Goal: Task Accomplishment & Management: Manage account settings

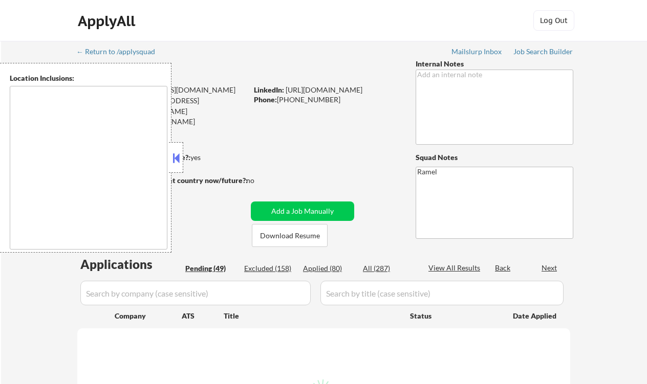
type textarea "remote"
select select ""pending""
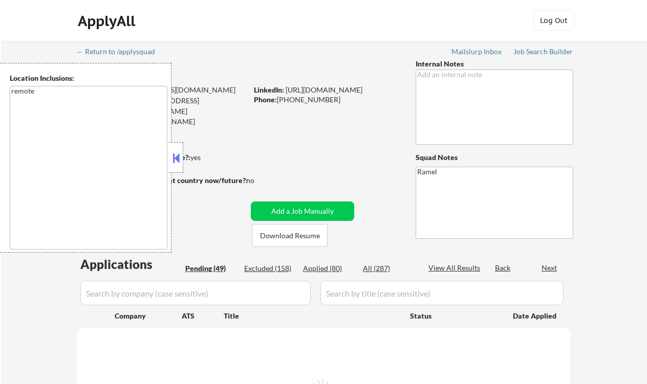
select select ""pending""
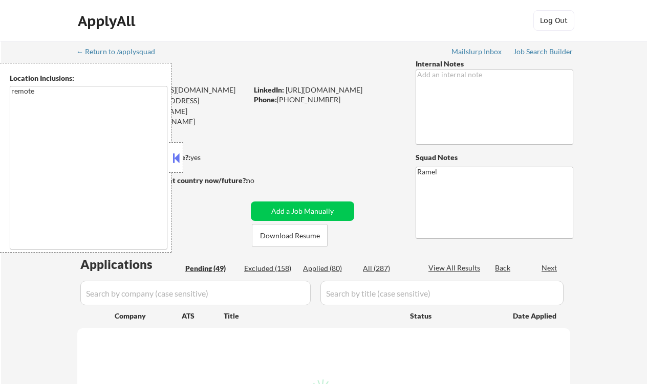
select select ""pending""
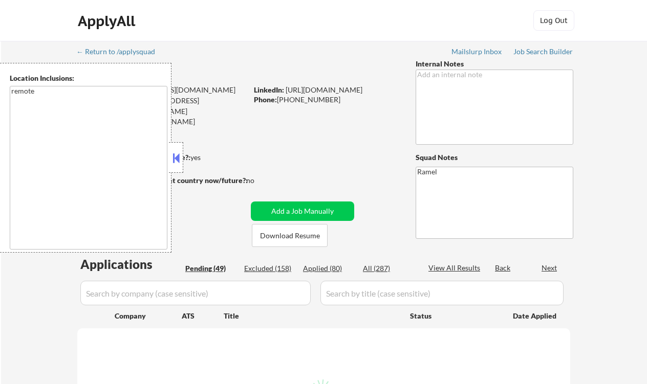
select select ""pending""
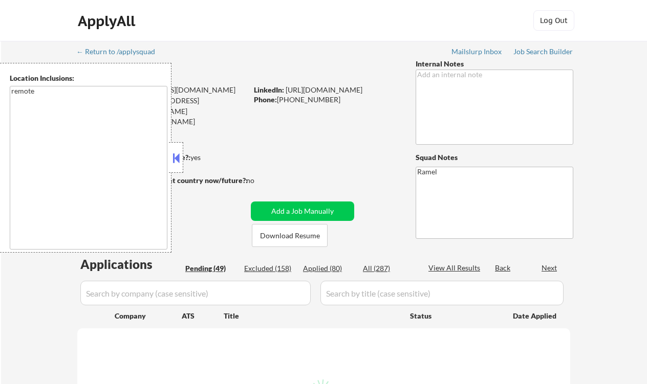
select select ""pending""
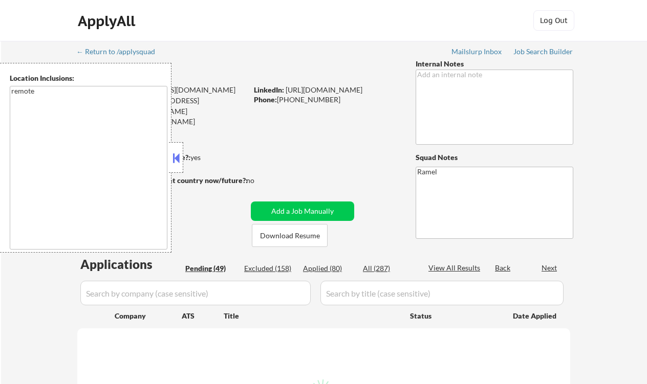
select select ""pending""
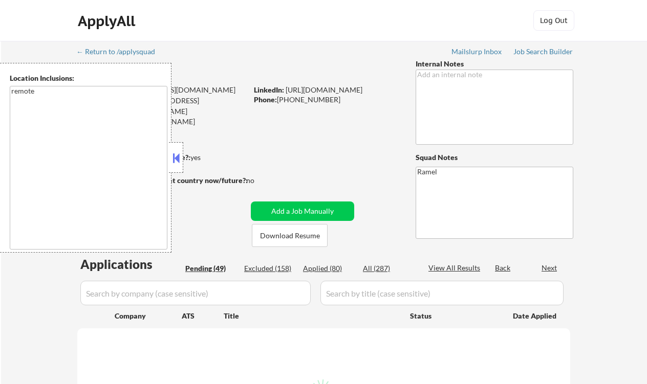
select select ""pending""
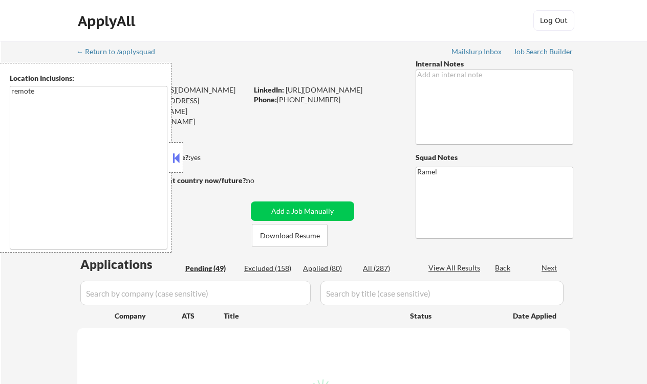
select select ""pending""
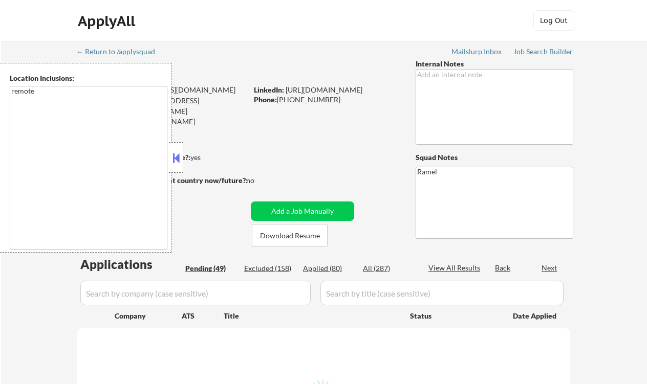
select select ""pending""
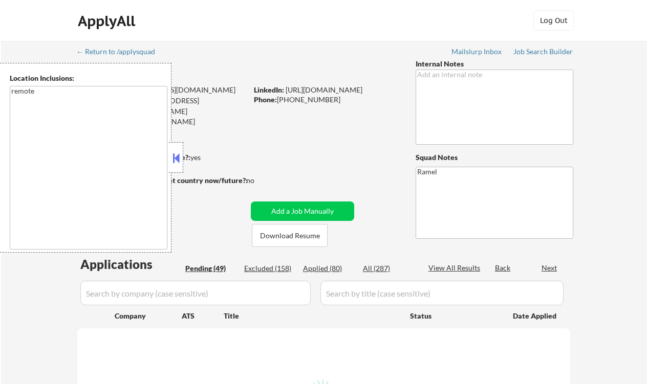
select select ""pending""
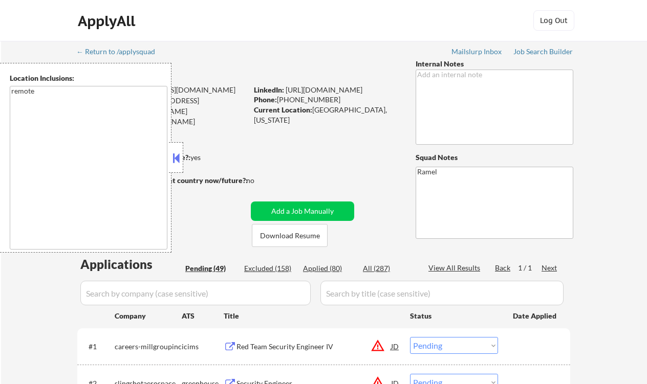
click at [179, 164] on button at bounding box center [175, 158] width 11 height 15
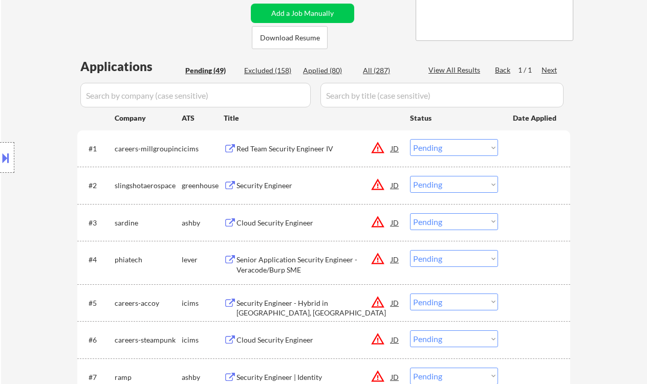
scroll to position [205, 0]
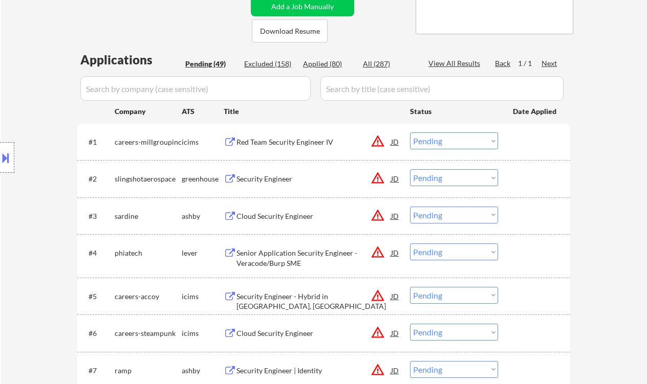
click at [281, 185] on div "Security Engineer" at bounding box center [314, 178] width 155 height 18
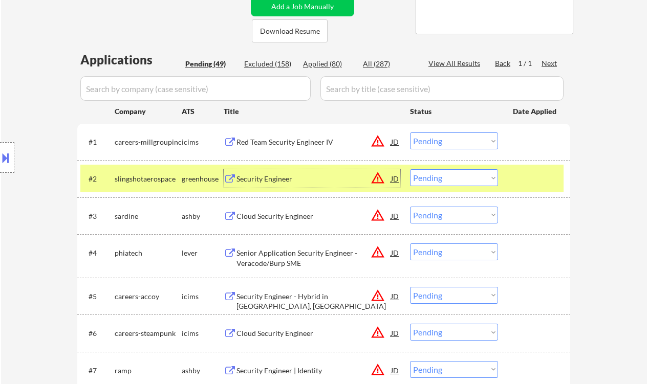
click at [450, 177] on select "Choose an option... Pending Applied Excluded (Questions) Excluded (Expired) Exc…" at bounding box center [454, 177] width 88 height 17
click at [410, 169] on select "Choose an option... Pending Applied Excluded (Questions) Excluded (Expired) Exc…" at bounding box center [454, 177] width 88 height 17
click at [286, 220] on div "Cloud Security Engineer" at bounding box center [314, 216] width 155 height 10
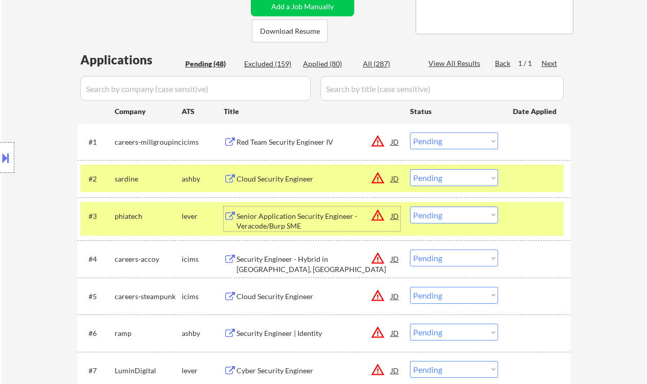
click at [447, 179] on select "Choose an option... Pending Applied Excluded (Questions) Excluded (Expired) Exc…" at bounding box center [454, 177] width 88 height 17
click at [410, 169] on select "Choose an option... Pending Applied Excluded (Questions) Excluded (Expired) Exc…" at bounding box center [454, 177] width 88 height 17
click at [293, 223] on div "Senior Application Security Engineer - Veracode/Burp SME" at bounding box center [314, 221] width 155 height 20
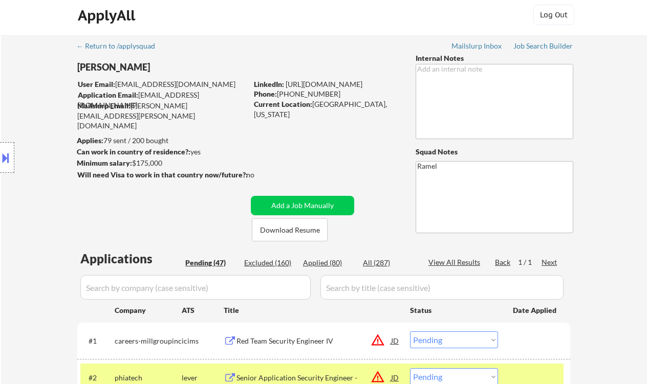
scroll to position [0, 0]
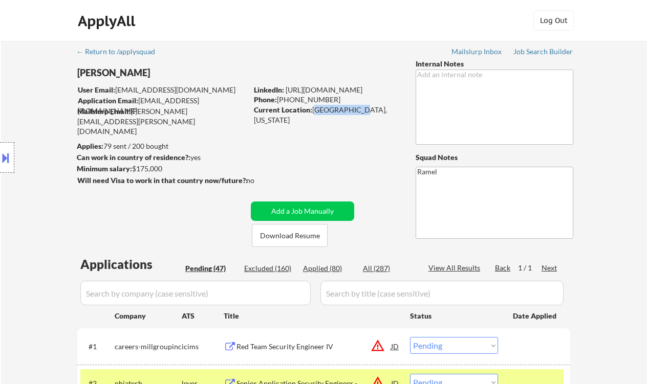
drag, startPoint x: 315, startPoint y: 110, endPoint x: 358, endPoint y: 110, distance: 43.0
click at [358, 110] on div "Current Location: [GEOGRAPHIC_DATA], [US_STATE]" at bounding box center [326, 115] width 145 height 20
copy div "Maplewood, M"
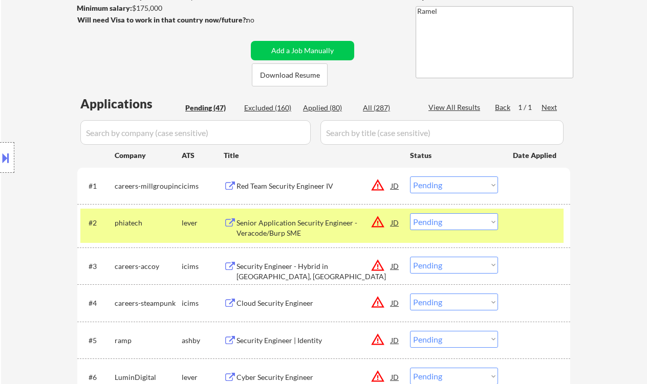
scroll to position [205, 0]
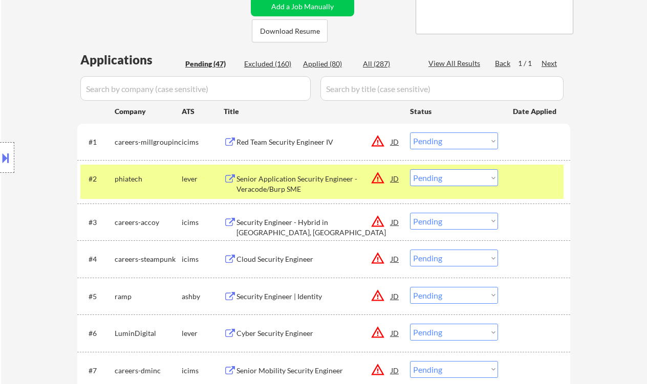
click at [441, 184] on select "Choose an option... Pending Applied Excluded (Questions) Excluded (Expired) Exc…" at bounding box center [454, 177] width 88 height 17
click at [410, 169] on select "Choose an option... Pending Applied Excluded (Questions) Excluded (Expired) Exc…" at bounding box center [454, 177] width 88 height 17
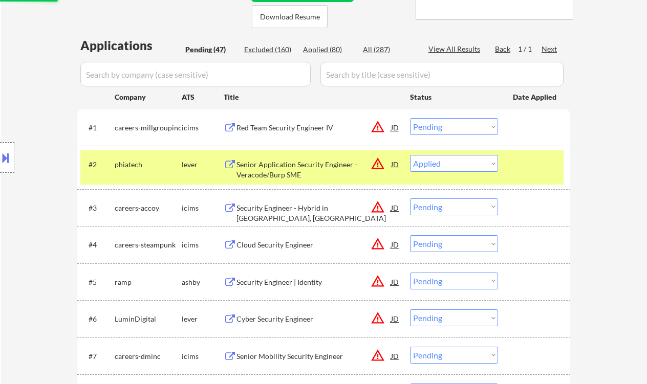
scroll to position [273, 0]
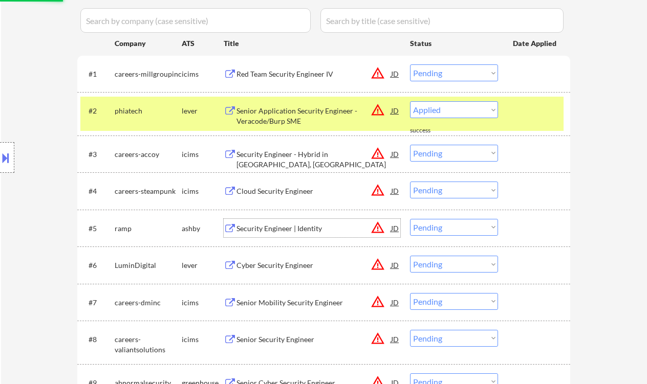
click at [294, 230] on div "Security Engineer | Identity" at bounding box center [314, 229] width 155 height 10
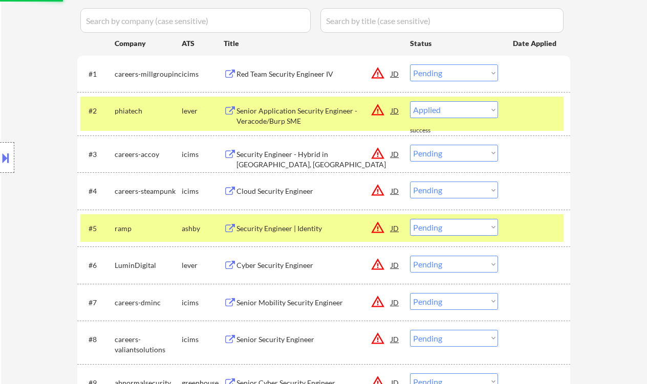
select select ""pending""
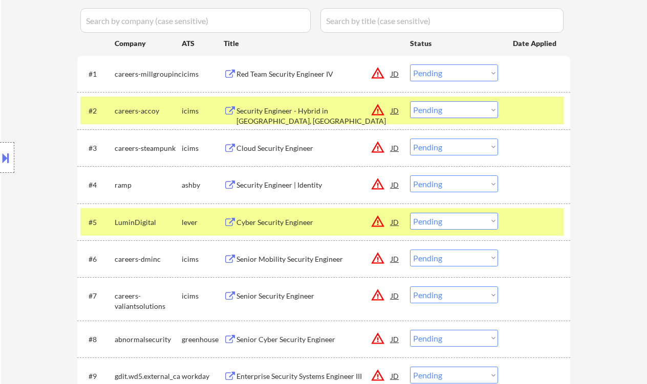
click at [2, 162] on button at bounding box center [5, 157] width 11 height 17
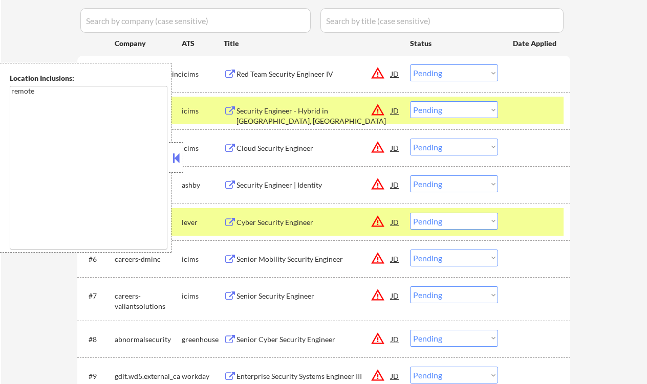
click at [176, 160] on button at bounding box center [175, 158] width 11 height 15
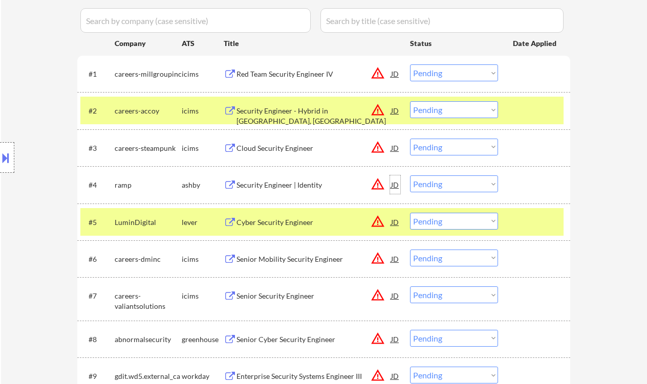
click at [391, 184] on div "JD" at bounding box center [395, 185] width 10 height 18
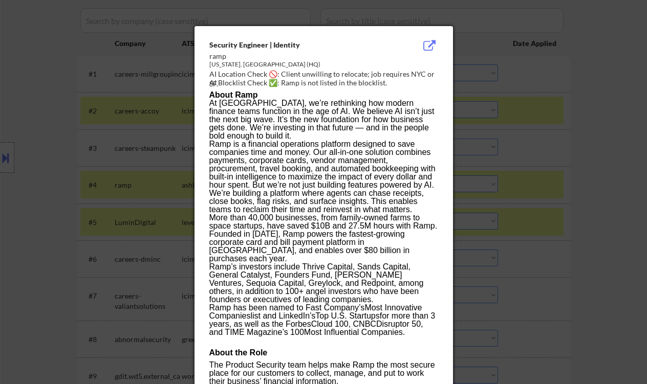
click at [574, 230] on div at bounding box center [323, 192] width 647 height 384
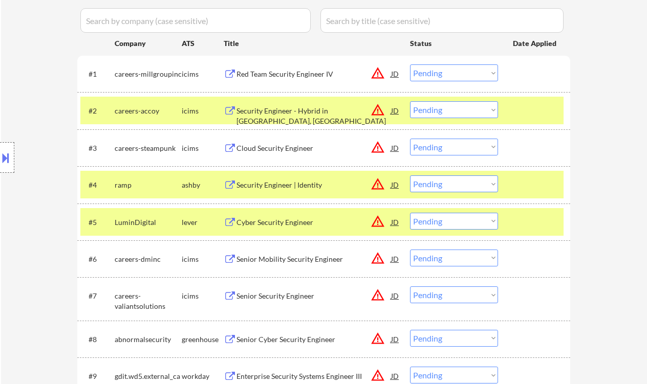
click at [442, 187] on select "Choose an option... Pending Applied Excluded (Questions) Excluded (Expired) Exc…" at bounding box center [454, 184] width 88 height 17
drag, startPoint x: 449, startPoint y: 182, endPoint x: 455, endPoint y: 187, distance: 7.3
click at [449, 182] on select "Choose an option... Pending Applied Excluded (Questions) Excluded (Expired) Exc…" at bounding box center [454, 184] width 88 height 17
click at [410, 176] on select "Choose an option... Pending Applied Excluded (Questions) Excluded (Expired) Exc…" at bounding box center [454, 184] width 88 height 17
click at [282, 226] on div "Cyber Security Engineer" at bounding box center [314, 223] width 155 height 10
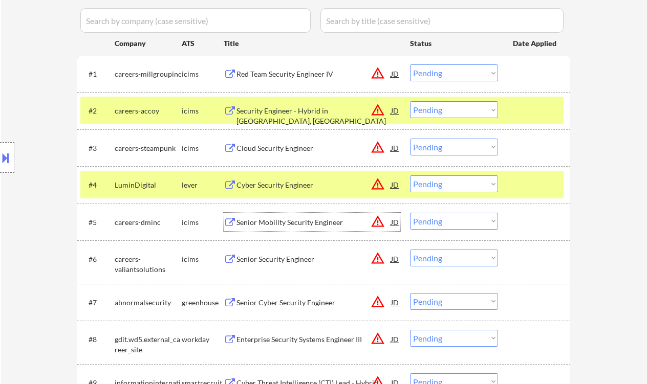
click at [434, 188] on select "Choose an option... Pending Applied Excluded (Questions) Excluded (Expired) Exc…" at bounding box center [454, 184] width 88 height 17
click at [410, 176] on select "Choose an option... Pending Applied Excluded (Questions) Excluded (Expired) Exc…" at bounding box center [454, 184] width 88 height 17
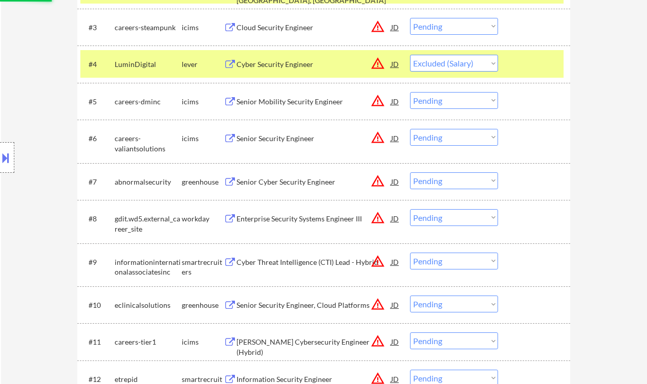
scroll to position [410, 0]
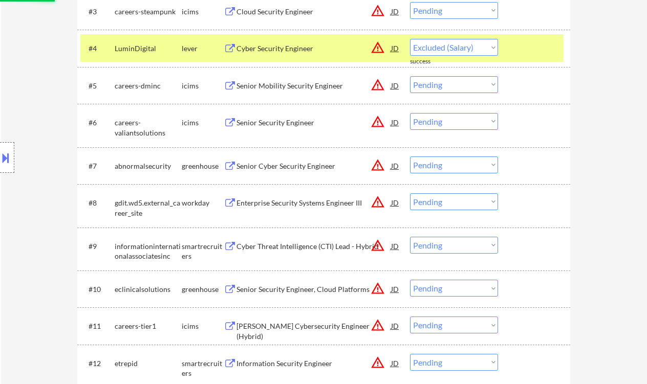
click at [300, 167] on div "Senior Cyber Security Engineer" at bounding box center [314, 166] width 155 height 10
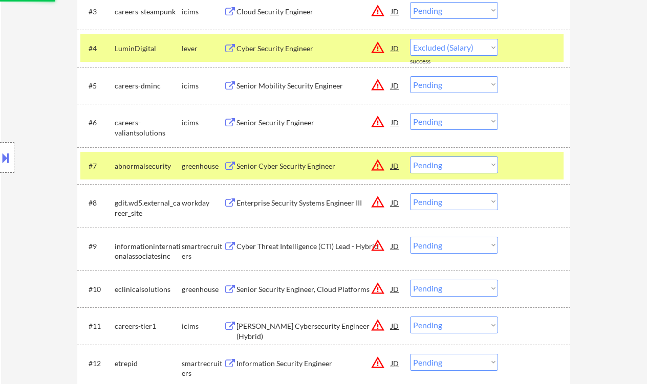
select select ""pending""
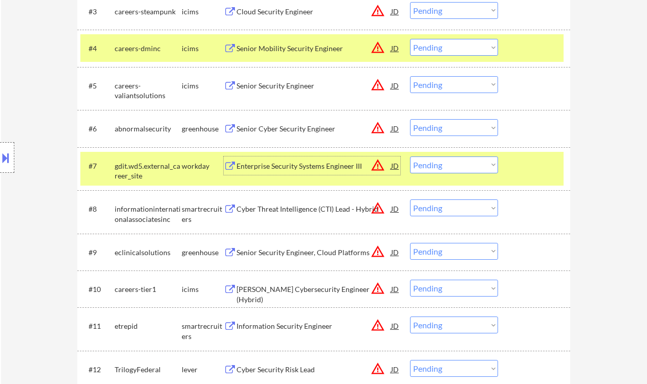
click at [423, 132] on select "Choose an option... Pending Applied Excluded (Questions) Excluded (Expired) Exc…" at bounding box center [454, 127] width 88 height 17
click at [410, 119] on select "Choose an option... Pending Applied Excluded (Questions) Excluded (Expired) Exc…" at bounding box center [454, 127] width 88 height 17
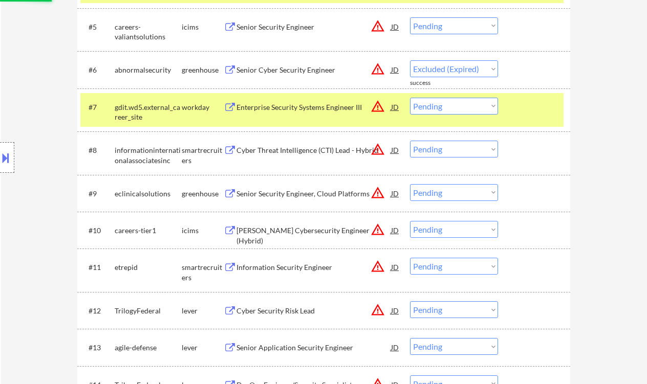
scroll to position [478, 0]
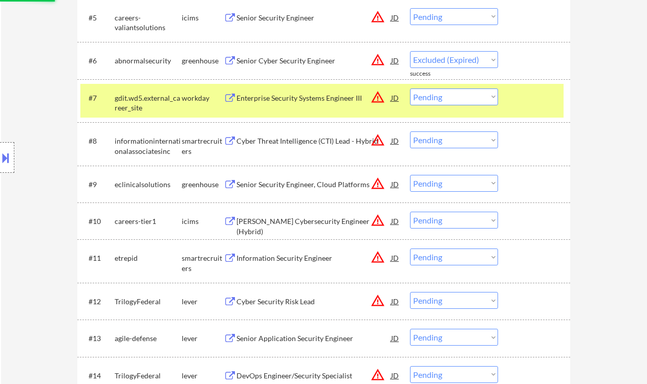
select select ""pending""
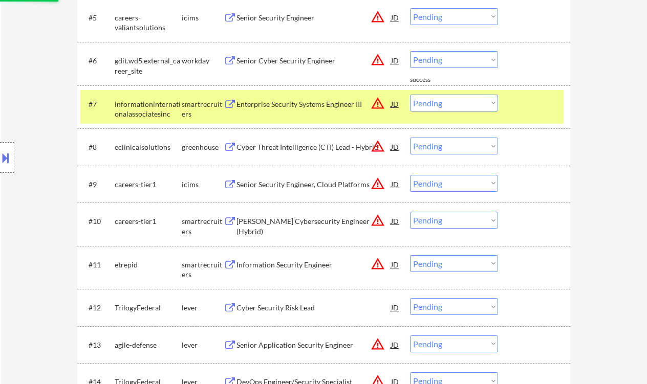
click at [292, 141] on div "Cyber Threat Intelligence (CTI) Lead - Hybrid" at bounding box center [314, 147] width 155 height 18
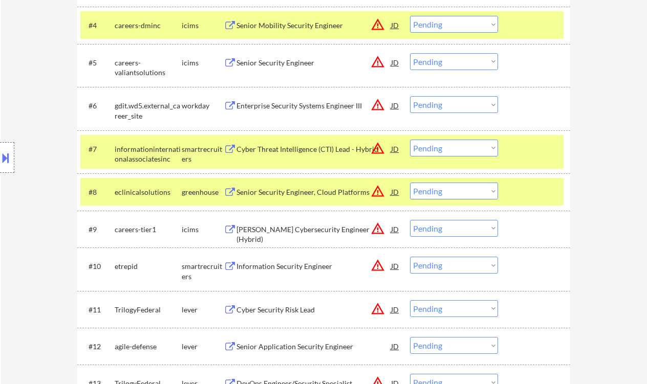
scroll to position [501, 0]
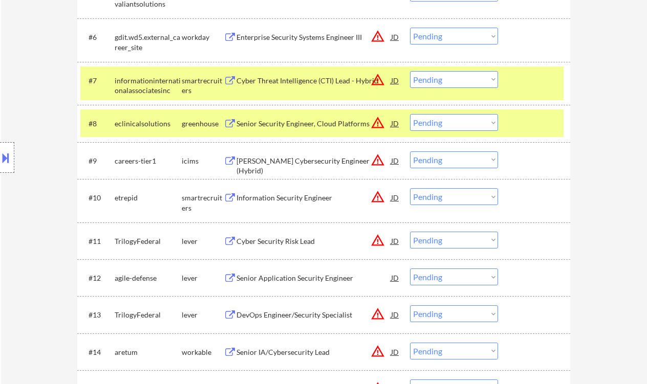
click at [438, 120] on select "Choose an option... Pending Applied Excluded (Questions) Excluded (Expired) Exc…" at bounding box center [454, 122] width 88 height 17
click at [410, 114] on select "Choose an option... Pending Applied Excluded (Questions) Excluded (Expired) Exc…" at bounding box center [454, 122] width 88 height 17
click at [319, 203] on div "Information Security Engineer" at bounding box center [314, 197] width 155 height 18
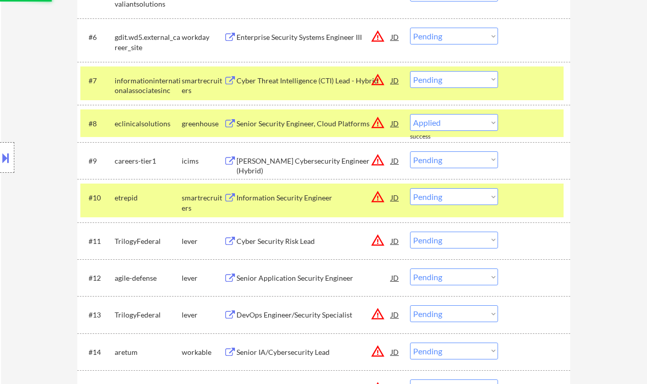
select select ""pending""
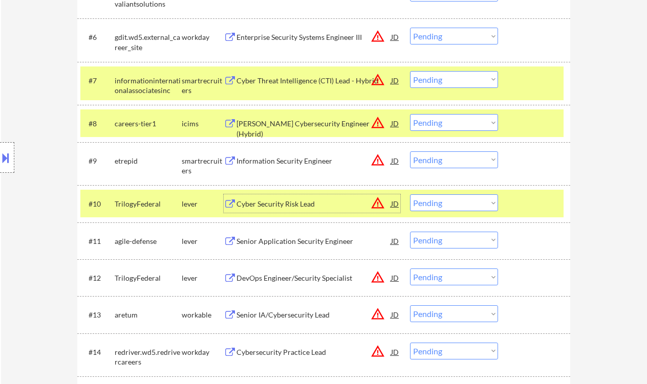
drag, startPoint x: 448, startPoint y: 159, endPoint x: 450, endPoint y: 168, distance: 8.9
click at [448, 159] on select "Choose an option... Pending Applied Excluded (Questions) Excluded (Expired) Exc…" at bounding box center [454, 160] width 88 height 17
click at [410, 152] on select "Choose an option... Pending Applied Excluded (Questions) Excluded (Expired) Exc…" at bounding box center [454, 160] width 88 height 17
click at [291, 207] on div "Cyber Security Risk Lead" at bounding box center [314, 204] width 155 height 10
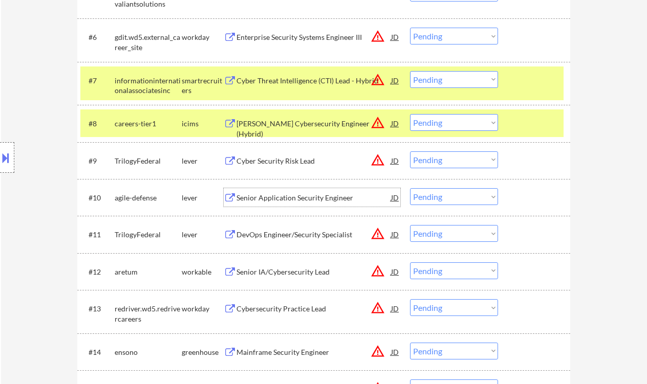
drag, startPoint x: 457, startPoint y: 158, endPoint x: 455, endPoint y: 168, distance: 9.9
click at [457, 158] on select "Choose an option... Pending Applied Excluded (Questions) Excluded (Expired) Exc…" at bounding box center [454, 160] width 88 height 17
click at [410, 152] on select "Choose an option... Pending Applied Excluded (Questions) Excluded (Expired) Exc…" at bounding box center [454, 160] width 88 height 17
click at [318, 203] on div "Senior Application Security Engineer" at bounding box center [314, 197] width 155 height 18
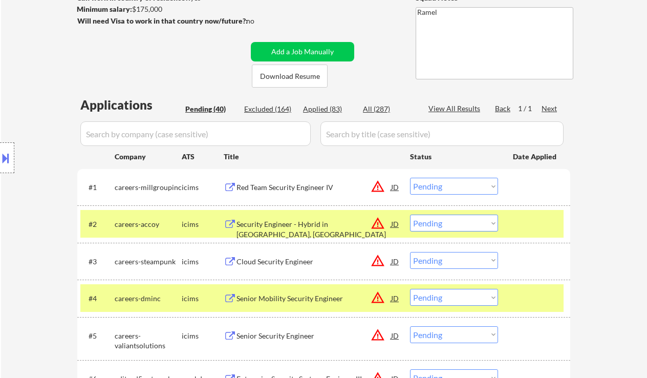
scroll to position [473, 0]
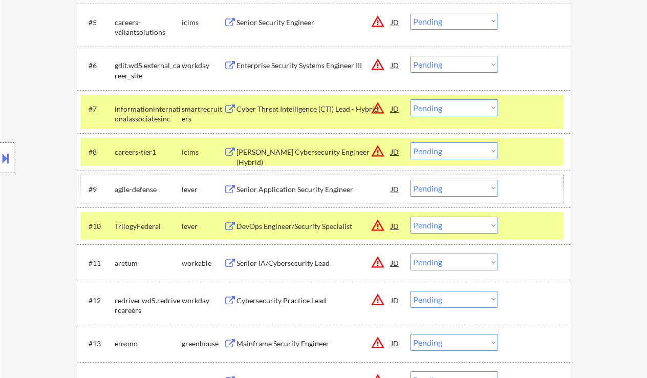
click at [474, 178] on div "#9 agile-defense lever Senior Application Security Engineer JD warning_amber Ch…" at bounding box center [321, 189] width 483 height 28
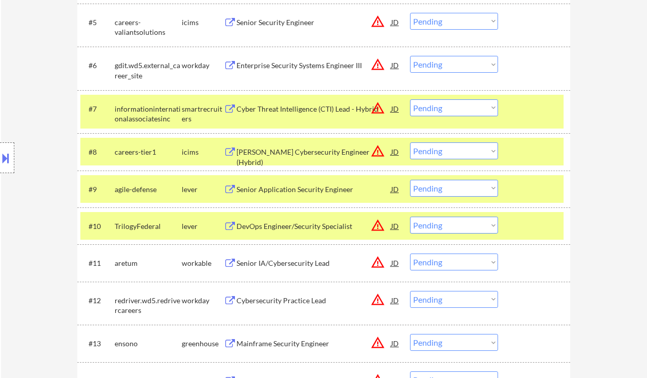
drag, startPoint x: 470, startPoint y: 188, endPoint x: 466, endPoint y: 196, distance: 8.0
click at [470, 188] on select "Choose an option... Pending Applied Excluded (Questions) Excluded (Expired) Exc…" at bounding box center [454, 188] width 88 height 17
click at [410, 180] on select "Choose an option... Pending Applied Excluded (Questions) Excluded (Expired) Exc…" at bounding box center [454, 188] width 88 height 17
click at [321, 229] on div "DevOps Engineer/Security Specialist" at bounding box center [314, 226] width 155 height 10
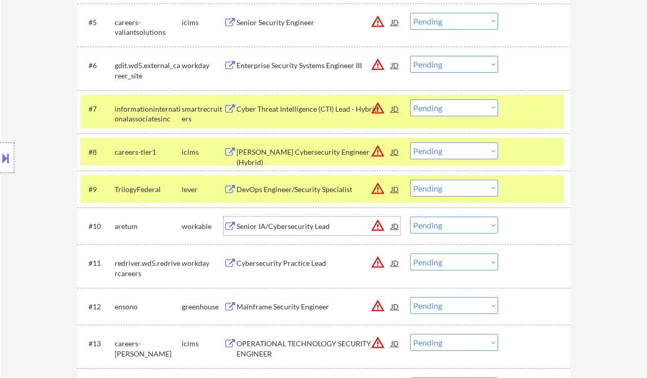
click at [441, 187] on select "Choose an option... Pending Applied Excluded (Questions) Excluded (Expired) Exc…" at bounding box center [454, 188] width 88 height 17
click at [410, 180] on select "Choose an option... Pending Applied Excluded (Questions) Excluded (Expired) Exc…" at bounding box center [454, 188] width 88 height 17
click at [272, 226] on div "Senior IA/Cybersecurity Lead" at bounding box center [314, 226] width 155 height 10
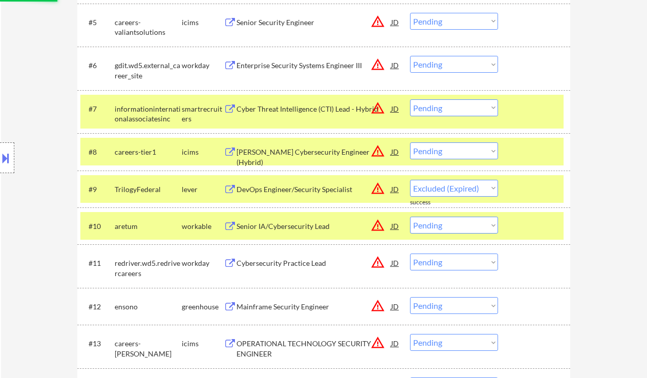
select select ""pending""
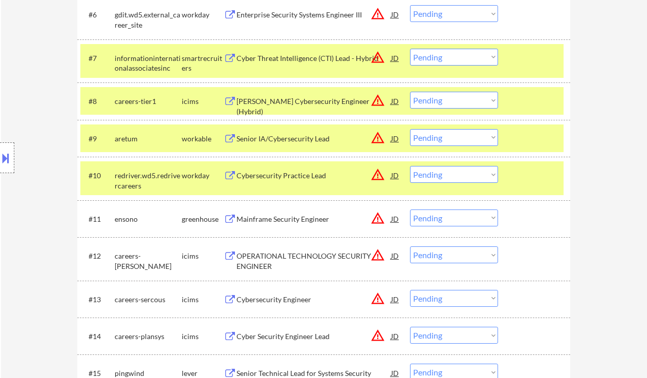
scroll to position [542, 0]
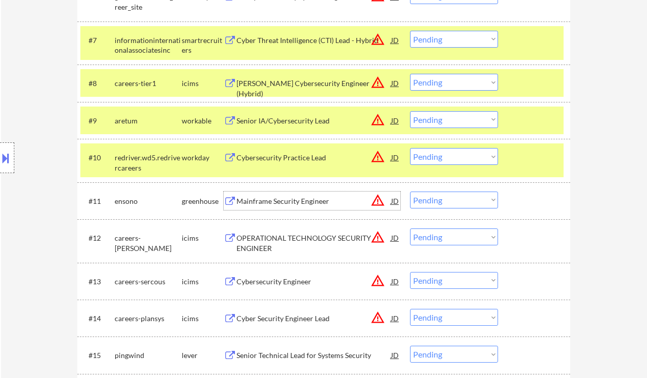
click at [307, 202] on div "Mainframe Security Engineer" at bounding box center [314, 201] width 155 height 10
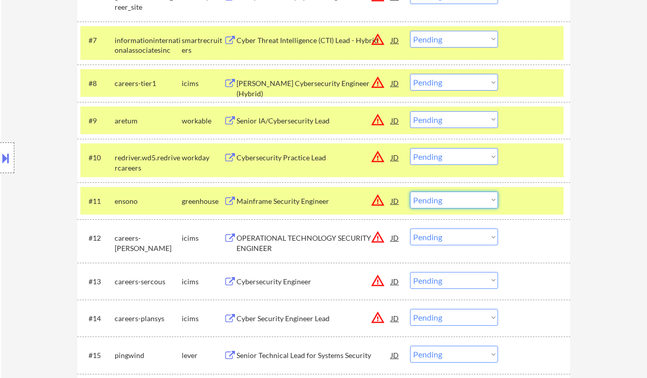
click at [461, 204] on select "Choose an option... Pending Applied Excluded (Questions) Excluded (Expired) Exc…" at bounding box center [454, 199] width 88 height 17
click at [410, 191] on select "Choose an option... Pending Applied Excluded (Questions) Excluded (Expired) Exc…" at bounding box center [454, 199] width 88 height 17
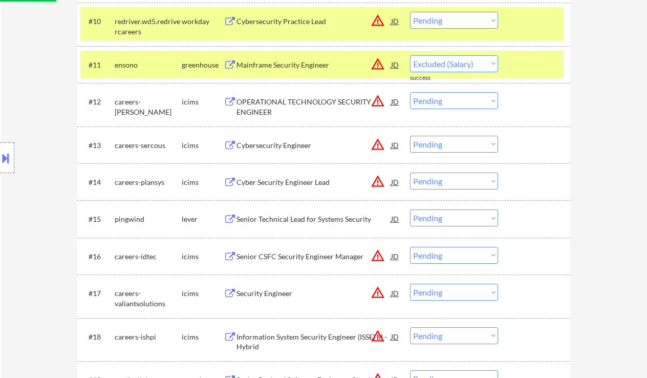
click at [288, 221] on div "Senior Technical Lead for Systems Security" at bounding box center [314, 219] width 155 height 10
select select ""pending""
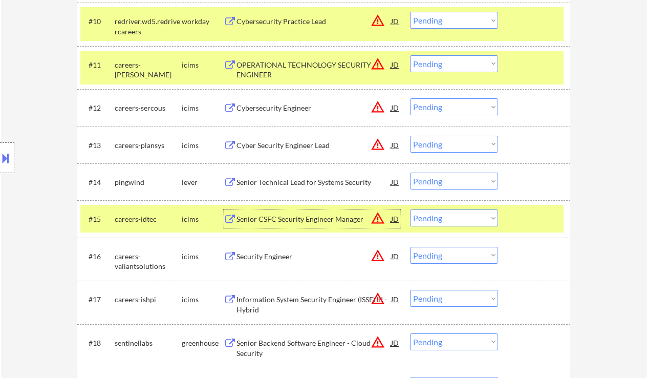
click at [459, 219] on select "Choose an option... Pending Applied Excluded (Questions) Excluded (Expired) Exc…" at bounding box center [454, 217] width 88 height 17
click at [410, 209] on select "Choose an option... Pending Applied Excluded (Questions) Excluded (Expired) Exc…" at bounding box center [454, 217] width 88 height 17
select select ""pending""
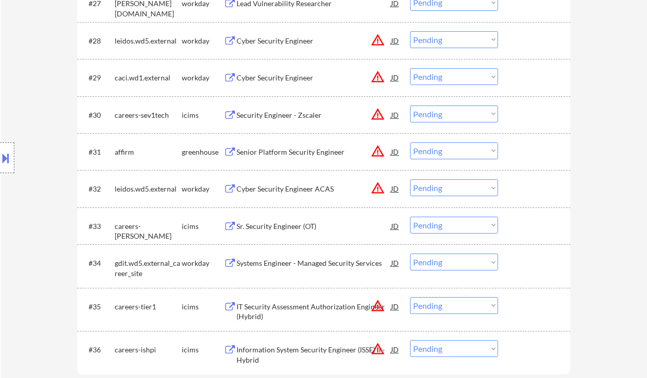
scroll to position [1361, 0]
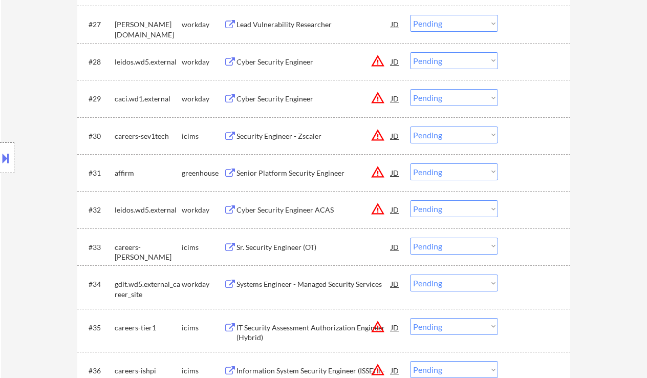
click at [276, 167] on div "Senior Platform Security Engineer" at bounding box center [314, 172] width 155 height 18
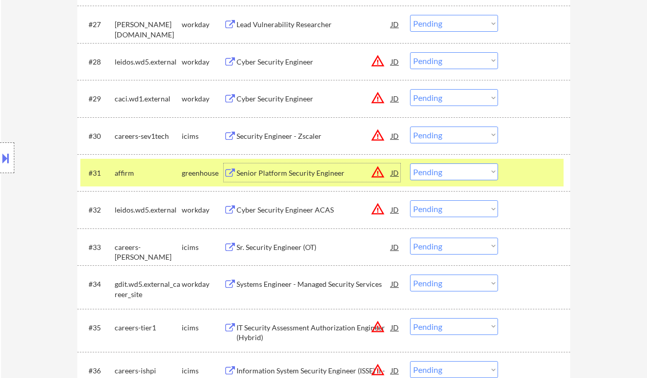
click at [439, 174] on select "Choose an option... Pending Applied Excluded (Questions) Excluded (Expired) Exc…" at bounding box center [454, 171] width 88 height 17
click at [410, 163] on select "Choose an option... Pending Applied Excluded (Questions) Excluded (Expired) Exc…" at bounding box center [454, 171] width 88 height 17
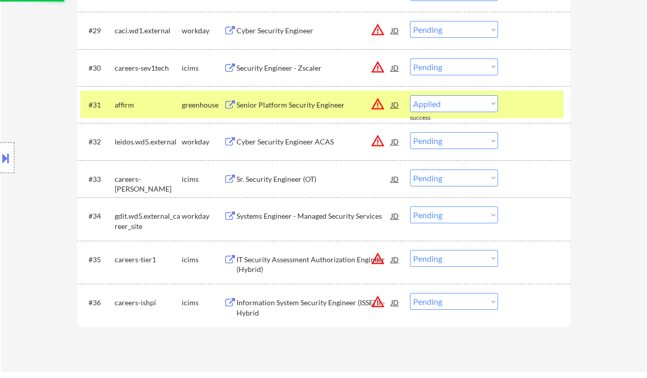
select select ""pending""
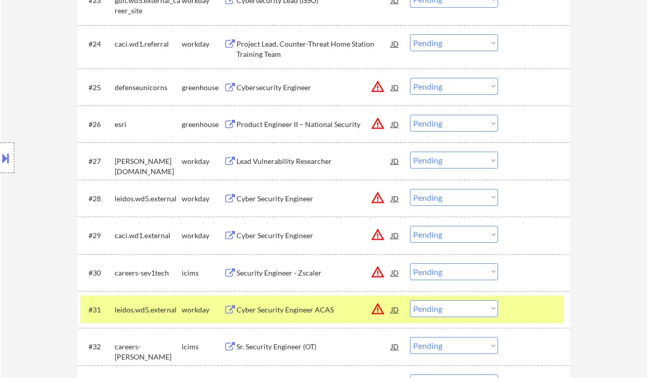
scroll to position [1156, 0]
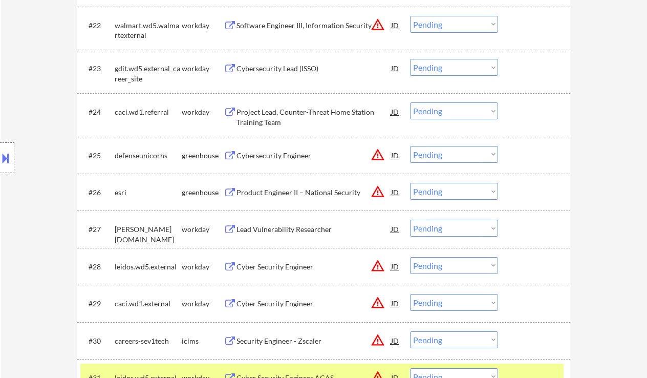
click at [279, 155] on div "Cybersecurity Engineer" at bounding box center [314, 156] width 155 height 10
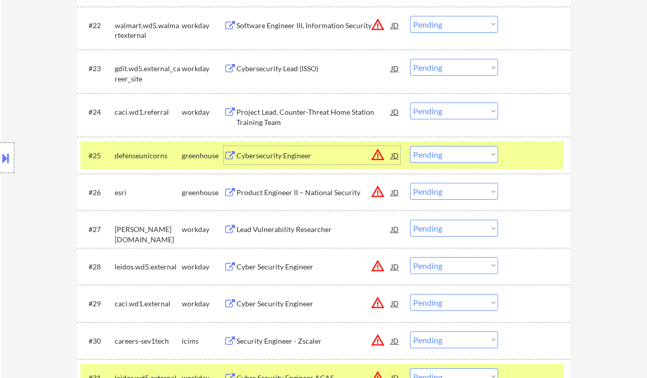
click at [447, 154] on select "Choose an option... Pending Applied Excluded (Questions) Excluded (Expired) Exc…" at bounding box center [454, 154] width 88 height 17
click at [410, 146] on select "Choose an option... Pending Applied Excluded (Questions) Excluded (Expired) Exc…" at bounding box center [454, 154] width 88 height 17
click at [263, 195] on div "Product Engineer II – National Security" at bounding box center [314, 192] width 155 height 10
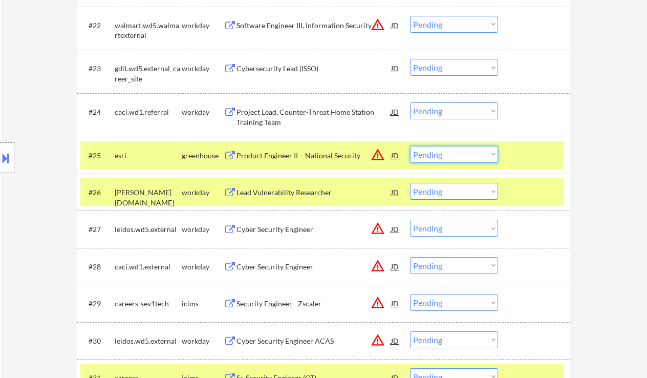
click at [470, 155] on select "Choose an option... Pending Applied Excluded (Questions) Excluded (Expired) Exc…" at bounding box center [454, 154] width 88 height 17
click at [410, 146] on select "Choose an option... Pending Applied Excluded (Questions) Excluded (Expired) Exc…" at bounding box center [454, 154] width 88 height 17
click at [275, 192] on div "Lead Vulnerability Researcher" at bounding box center [314, 192] width 155 height 10
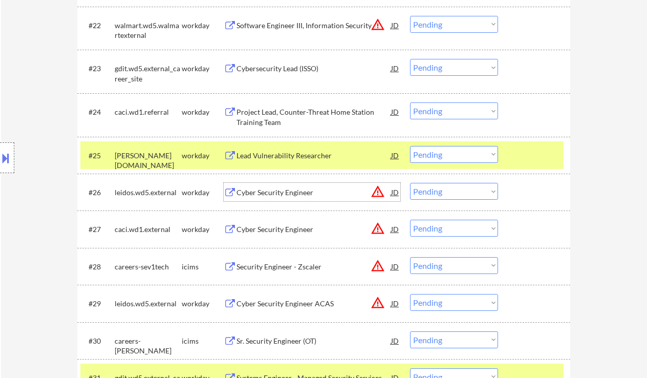
click at [447, 151] on select "Choose an option... Pending Applied Excluded (Questions) Excluded (Expired) Exc…" at bounding box center [454, 154] width 88 height 17
click at [410, 146] on select "Choose an option... Pending Applied Excluded (Questions) Excluded (Expired) Exc…" at bounding box center [454, 154] width 88 height 17
click at [263, 189] on div "Cyber Security Engineer" at bounding box center [314, 192] width 155 height 10
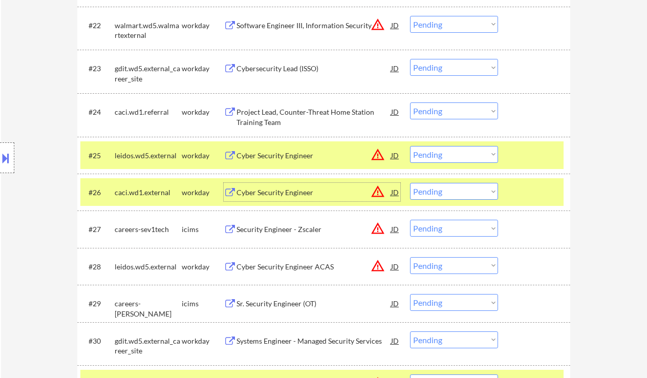
drag, startPoint x: 457, startPoint y: 153, endPoint x: 458, endPoint y: 159, distance: 5.7
click at [457, 153] on select "Choose an option... Pending Applied Excluded (Questions) Excluded (Expired) Exc…" at bounding box center [454, 154] width 88 height 17
click at [410, 146] on select "Choose an option... Pending Applied Excluded (Questions) Excluded (Expired) Exc…" at bounding box center [454, 154] width 88 height 17
click at [282, 190] on div "Cyber Security Engineer" at bounding box center [314, 192] width 155 height 10
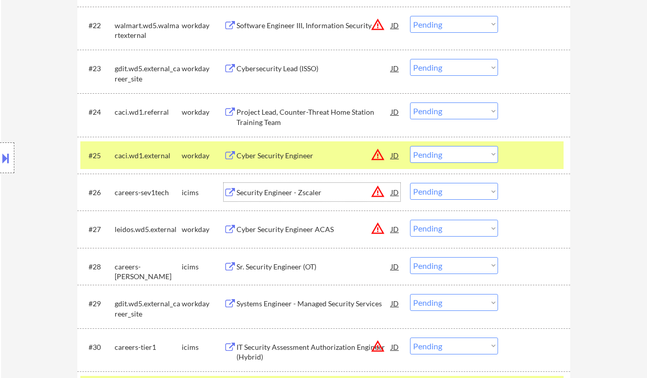
click at [455, 151] on select "Choose an option... Pending Applied Excluded (Questions) Excluded (Expired) Exc…" at bounding box center [454, 154] width 88 height 17
click at [410, 146] on select "Choose an option... Pending Applied Excluded (Questions) Excluded (Expired) Exc…" at bounding box center [454, 154] width 88 height 17
select select ""pending""
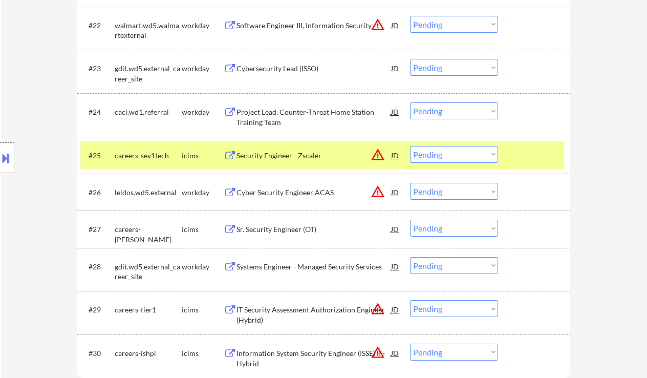
click at [303, 190] on div "Cyber Security Engineer ACAS" at bounding box center [314, 192] width 155 height 10
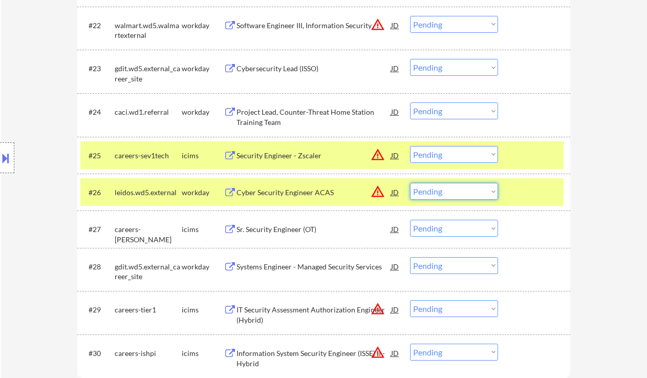
drag, startPoint x: 462, startPoint y: 189, endPoint x: 462, endPoint y: 199, distance: 9.2
click at [462, 189] on select "Choose an option... Pending Applied Excluded (Questions) Excluded (Expired) Exc…" at bounding box center [454, 191] width 88 height 17
click at [410, 183] on select "Choose an option... Pending Applied Excluded (Questions) Excluded (Expired) Exc…" at bounding box center [454, 191] width 88 height 17
click at [307, 229] on div "Sr. Security Engineer (OT)" at bounding box center [314, 229] width 155 height 10
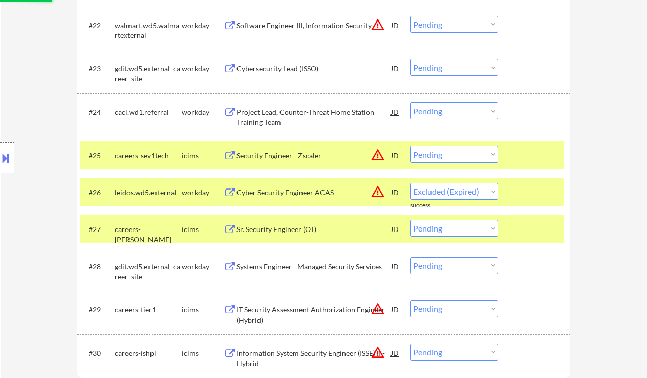
select select ""pending""
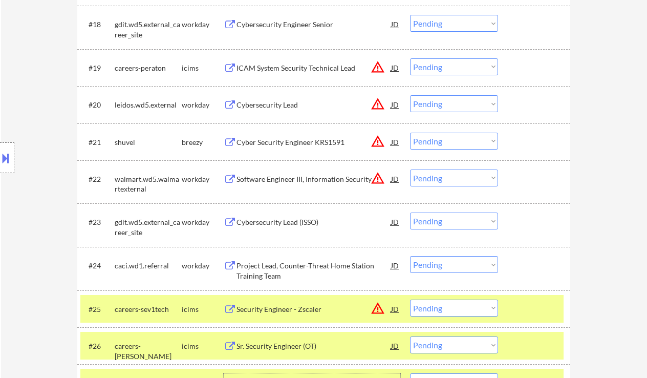
scroll to position [1019, 0]
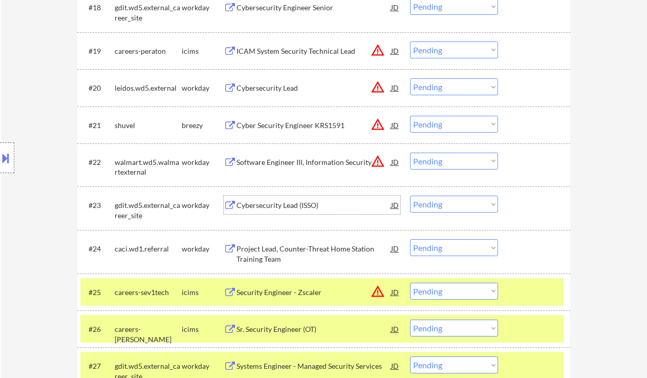
click at [292, 202] on div "Cybersecurity Lead (ISSO)" at bounding box center [314, 205] width 155 height 10
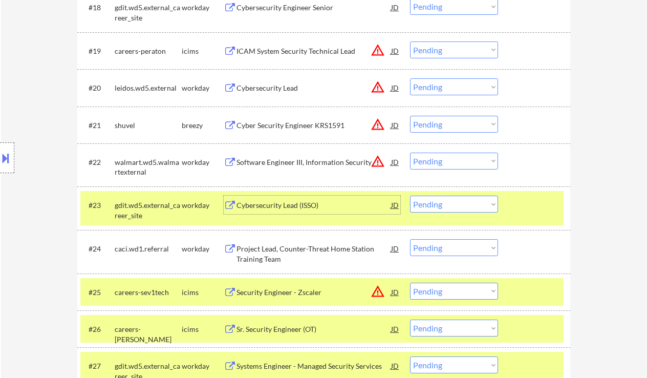
click at [444, 208] on select "Choose an option... Pending Applied Excluded (Questions) Excluded (Expired) Exc…" at bounding box center [454, 204] width 88 height 17
click at [410, 196] on select "Choose an option... Pending Applied Excluded (Questions) Excluded (Expired) Exc…" at bounding box center [454, 204] width 88 height 17
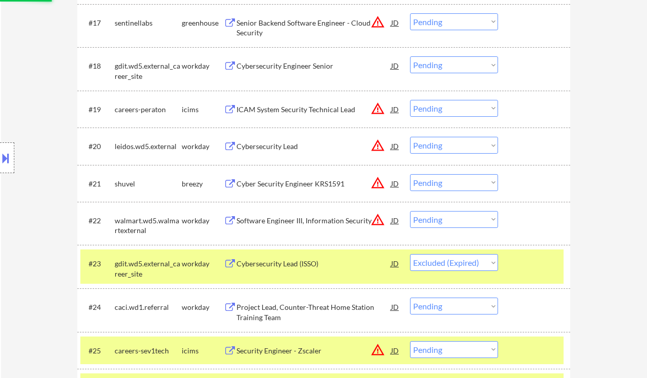
scroll to position [951, 0]
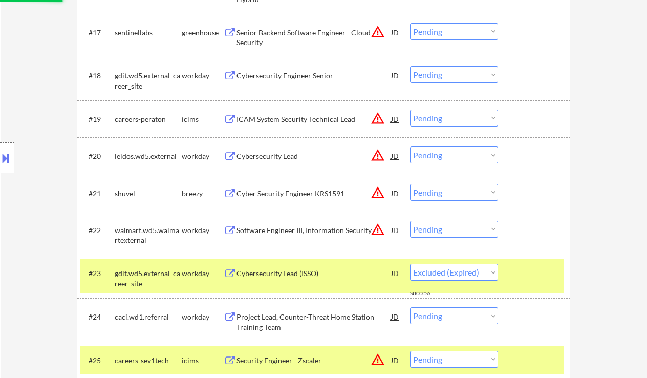
select select ""pending""
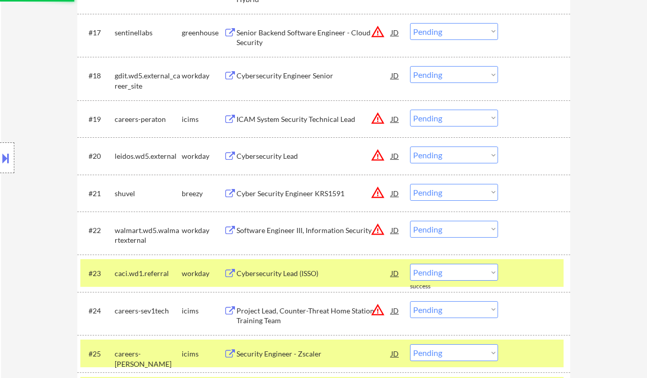
click at [284, 197] on div "Cyber Security Engineer KRS1591" at bounding box center [314, 193] width 155 height 10
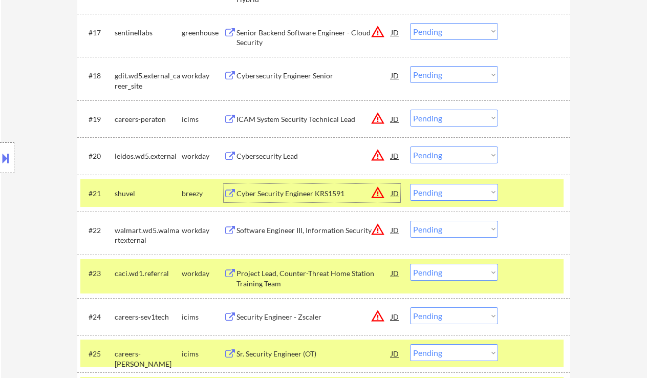
click at [426, 190] on select "Choose an option... Pending Applied Excluded (Questions) Excluded (Expired) Exc…" at bounding box center [454, 192] width 88 height 17
click at [410, 184] on select "Choose an option... Pending Applied Excluded (Questions) Excluded (Expired) Exc…" at bounding box center [454, 192] width 88 height 17
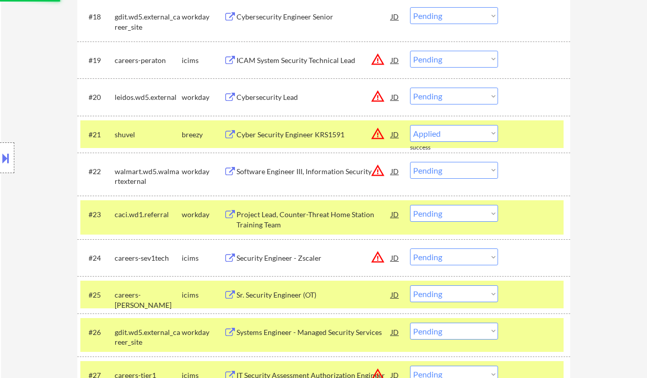
scroll to position [1019, 0]
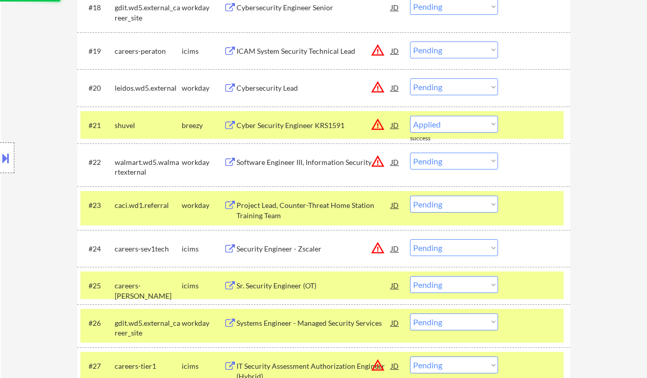
select select ""pending""
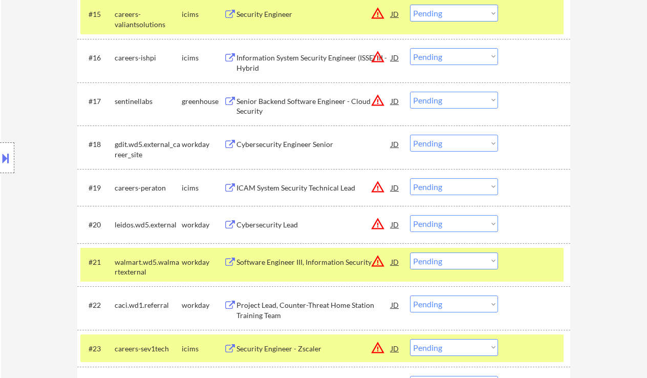
scroll to position [746, 0]
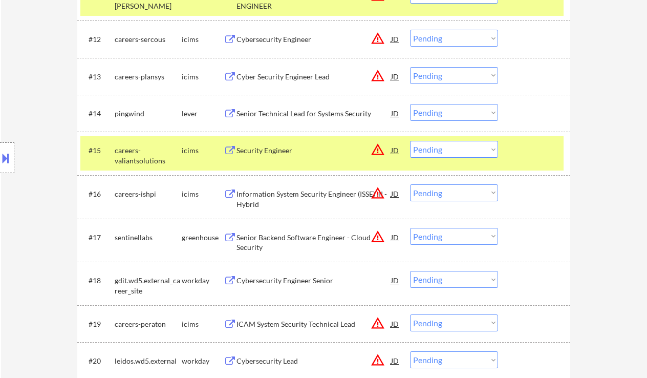
click at [300, 243] on div "Senior Backend Software Engineer - Cloud Security" at bounding box center [314, 242] width 155 height 20
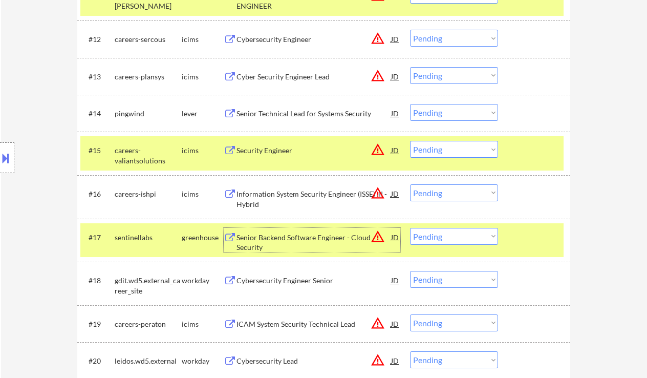
drag, startPoint x: 438, startPoint y: 236, endPoint x: 444, endPoint y: 244, distance: 10.2
click at [438, 236] on select "Choose an option... Pending Applied Excluded (Questions) Excluded (Expired) Exc…" at bounding box center [454, 236] width 88 height 17
click at [410, 228] on select "Choose an option... Pending Applied Excluded (Questions) Excluded (Expired) Exc…" at bounding box center [454, 236] width 88 height 17
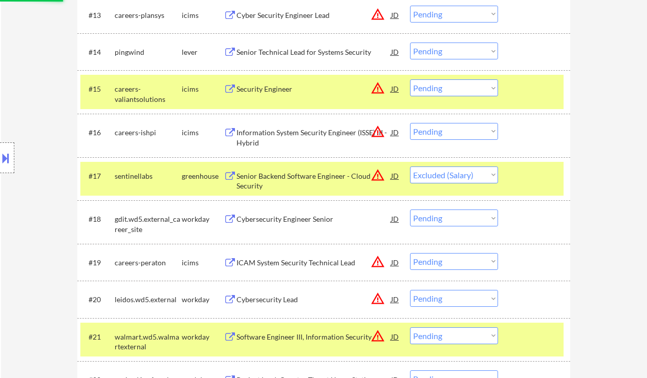
scroll to position [814, 0]
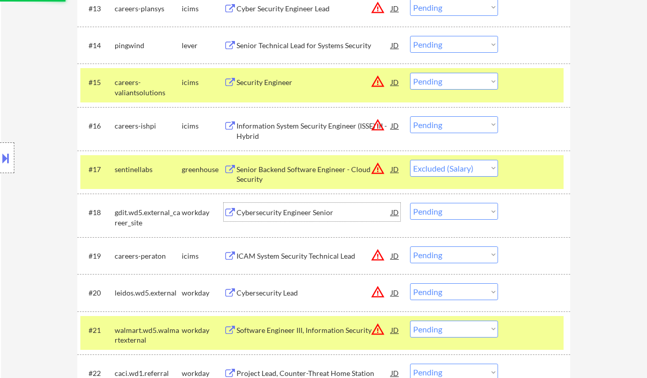
click at [299, 211] on div "Cybersecurity Engineer Senior" at bounding box center [314, 212] width 155 height 10
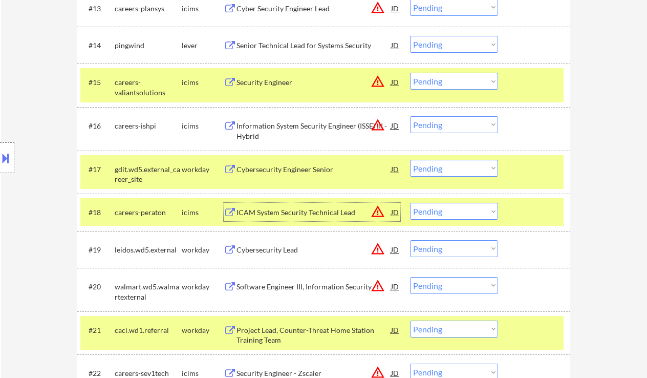
click at [440, 167] on select "Choose an option... Pending Applied Excluded (Questions) Excluded (Expired) Exc…" at bounding box center [454, 168] width 88 height 17
click at [410, 160] on select "Choose an option... Pending Applied Excluded (Questions) Excluded (Expired) Exc…" at bounding box center [454, 168] width 88 height 17
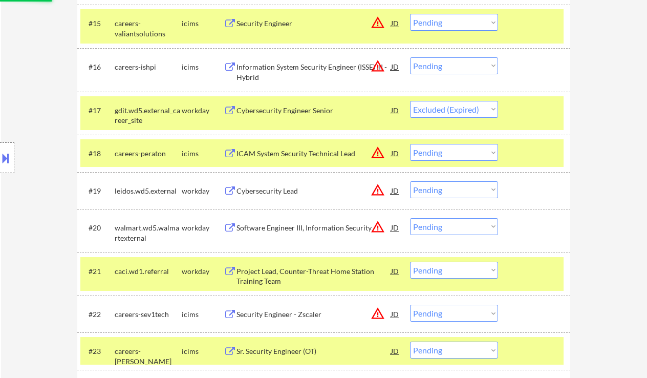
scroll to position [883, 0]
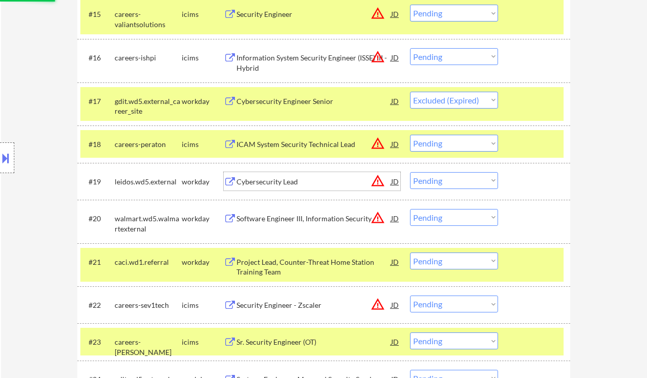
click at [246, 188] on div "​​Cybersecurity Lead​" at bounding box center [314, 181] width 155 height 18
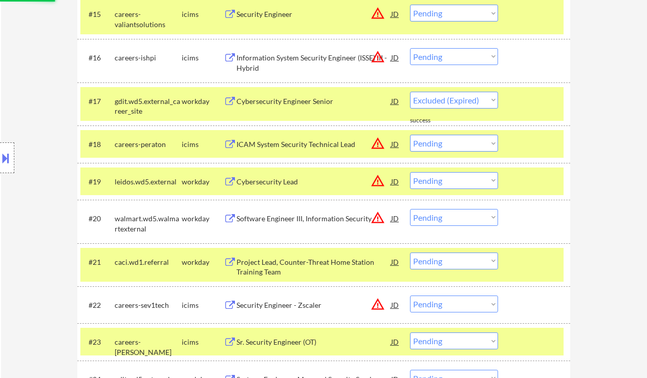
select select ""pending""
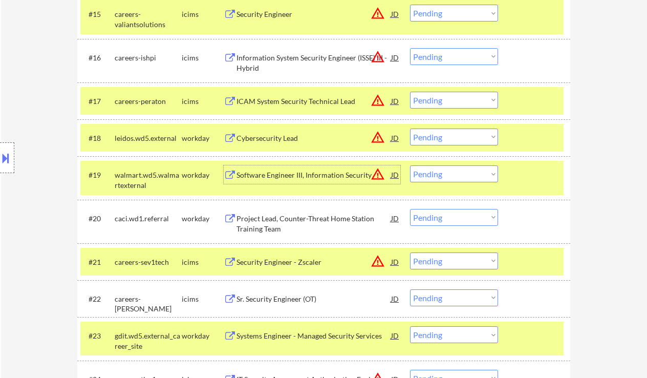
click at [444, 139] on select "Choose an option... Pending Applied Excluded (Questions) Excluded (Expired) Exc…" at bounding box center [454, 136] width 88 height 17
click at [410, 128] on select "Choose an option... Pending Applied Excluded (Questions) Excluded (Expired) Exc…" at bounding box center [454, 136] width 88 height 17
click at [323, 180] on div "Software Engineer III, Information Security" at bounding box center [314, 174] width 155 height 18
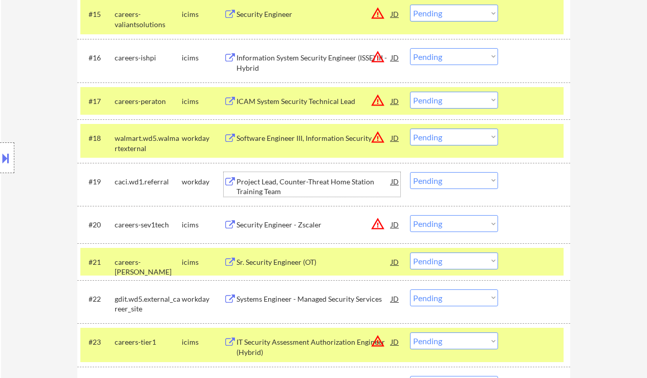
click at [426, 130] on select "Choose an option... Pending Applied Excluded (Questions) Excluded (Expired) Exc…" at bounding box center [454, 136] width 88 height 17
click at [410, 128] on select "Choose an option... Pending Applied Excluded (Questions) Excluded (Expired) Exc…" at bounding box center [454, 136] width 88 height 17
click at [292, 185] on div "Project Lead, Counter-Threat Home Station Training Team" at bounding box center [314, 187] width 155 height 20
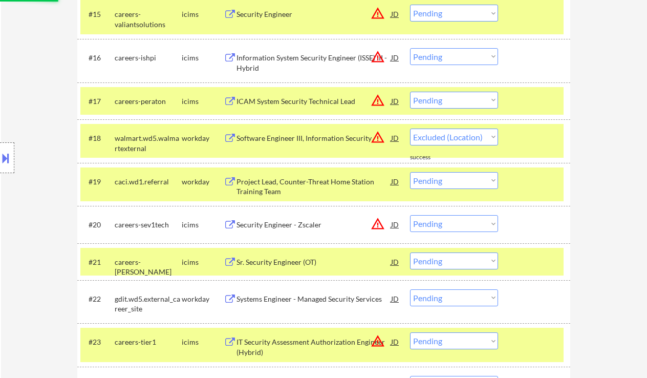
select select ""pending""
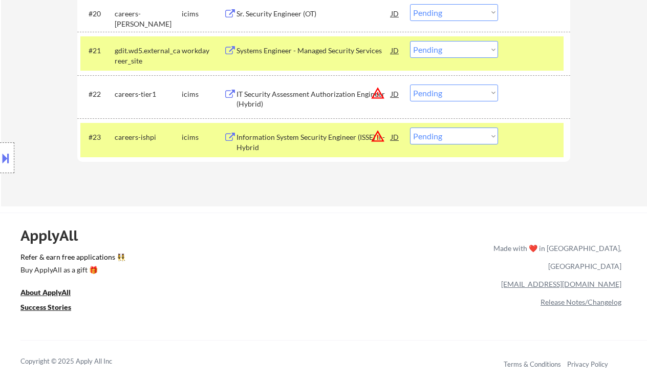
scroll to position [951, 0]
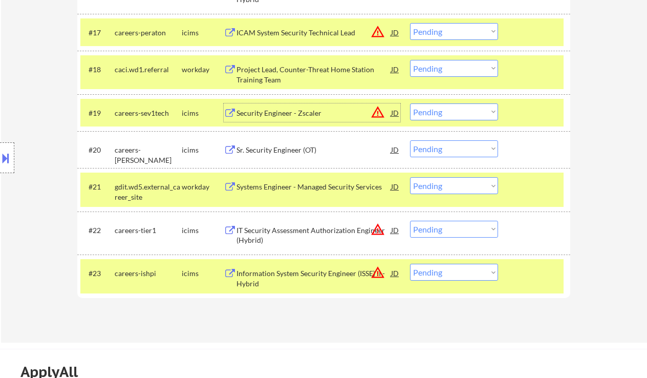
click at [311, 184] on div "Systems Engineer - Managed Security Services" at bounding box center [314, 187] width 155 height 10
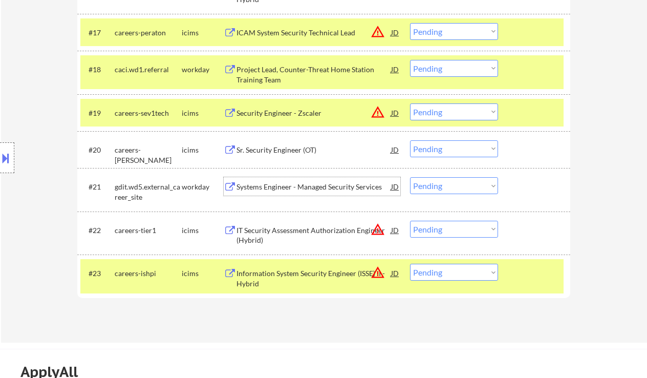
click at [431, 178] on select "Choose an option... Pending Applied Excluded (Questions) Excluded (Expired) Exc…" at bounding box center [454, 185] width 88 height 17
click at [410, 177] on select "Choose an option... Pending Applied Excluded (Questions) Excluded (Expired) Exc…" at bounding box center [454, 185] width 88 height 17
click at [309, 275] on div "Information System Security Engineer (ISSE) II - Hybrid" at bounding box center [314, 278] width 155 height 20
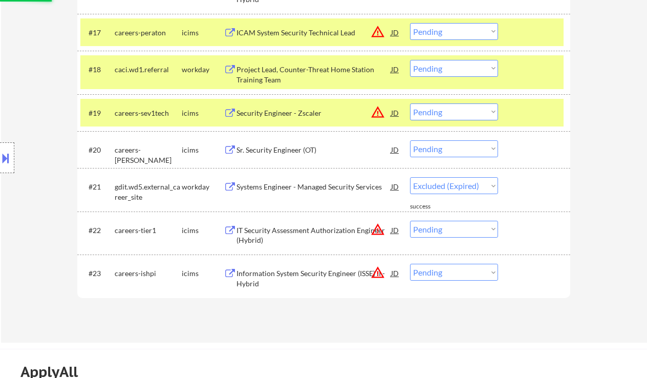
select select ""pending""
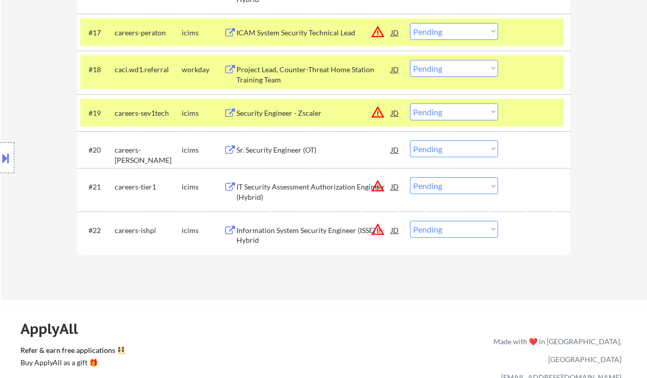
click at [452, 235] on select "Choose an option... Pending Applied Excluded (Questions) Excluded (Expired) Exc…" at bounding box center [454, 229] width 88 height 17
select select ""excluded__location_""
click at [410, 221] on select "Choose an option... Pending Applied Excluded (Questions) Excluded (Expired) Exc…" at bounding box center [454, 229] width 88 height 17
click at [332, 191] on div "IT Security Assessment Authorization Engineer (Hybrid)" at bounding box center [314, 192] width 155 height 20
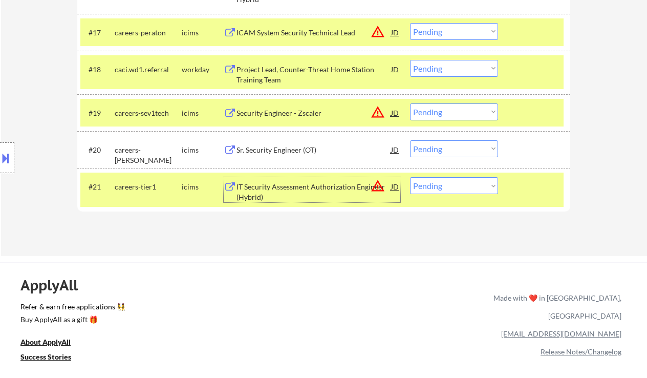
click at [466, 187] on select "Choose an option... Pending Applied Excluded (Questions) Excluded (Expired) Exc…" at bounding box center [454, 185] width 88 height 17
select select ""excluded__bad_match_""
click at [410, 177] on select "Choose an option... Pending Applied Excluded (Questions) Excluded (Expired) Exc…" at bounding box center [454, 185] width 88 height 17
click at [293, 149] on div "Sr. Security Engineer (OT)" at bounding box center [314, 150] width 155 height 10
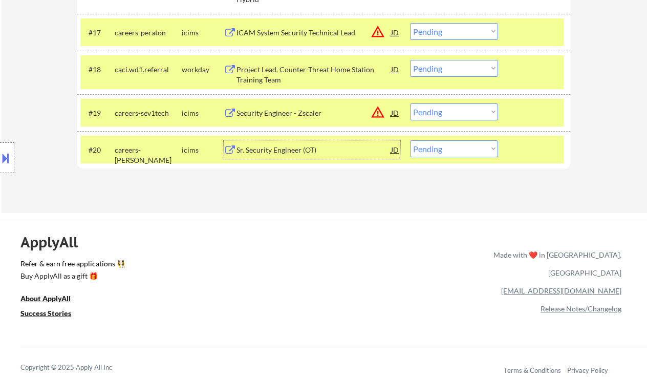
click at [467, 148] on select "Choose an option... Pending Applied Excluded (Questions) Excluded (Expired) Exc…" at bounding box center [454, 148] width 88 height 17
select select ""excluded__bad_match_""
click at [410, 140] on select "Choose an option... Pending Applied Excluded (Questions) Excluded (Expired) Exc…" at bounding box center [454, 148] width 88 height 17
click at [272, 119] on div "Security Engineer - Zscaler" at bounding box center [314, 112] width 155 height 18
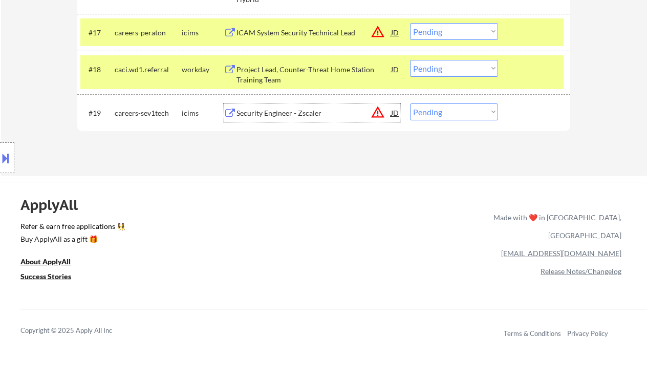
click at [434, 117] on select "Choose an option... Pending Applied Excluded (Questions) Excluded (Expired) Exc…" at bounding box center [454, 111] width 88 height 17
select select ""excluded__bad_match_""
click at [410, 103] on select "Choose an option... Pending Applied Excluded (Questions) Excluded (Expired) Exc…" at bounding box center [454, 111] width 88 height 17
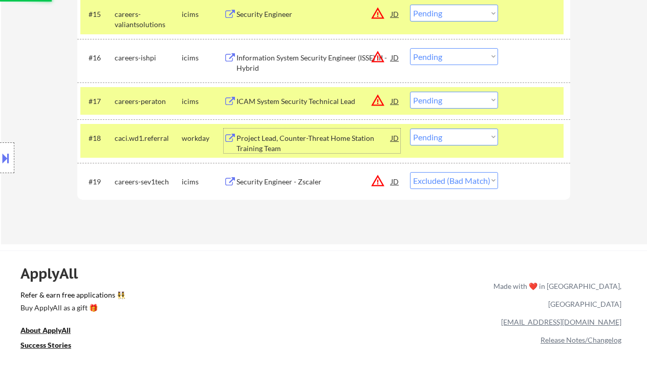
click at [324, 141] on div "Project Lead, Counter-Threat Home Station Training Team" at bounding box center [314, 143] width 155 height 20
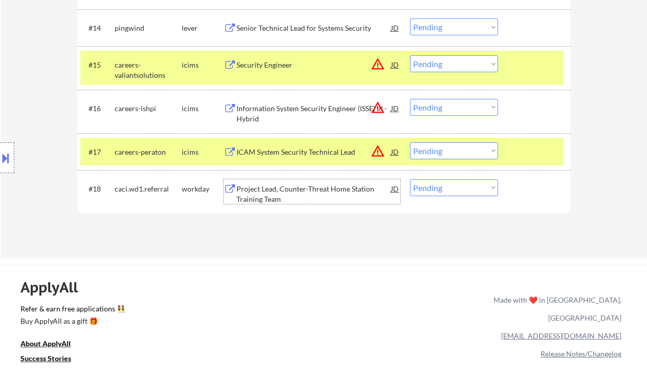
scroll to position [814, 0]
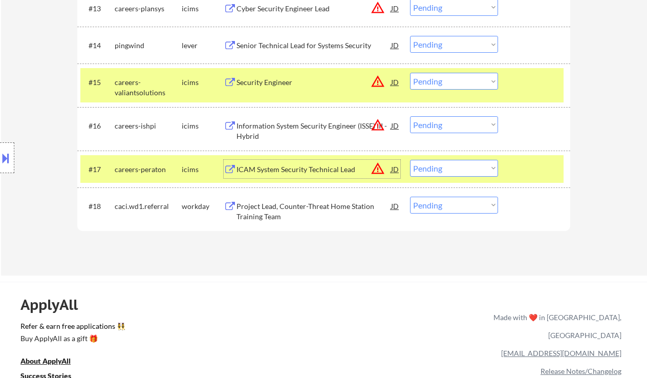
click at [287, 175] on div "ICAM System Security Technical Lead" at bounding box center [314, 169] width 155 height 18
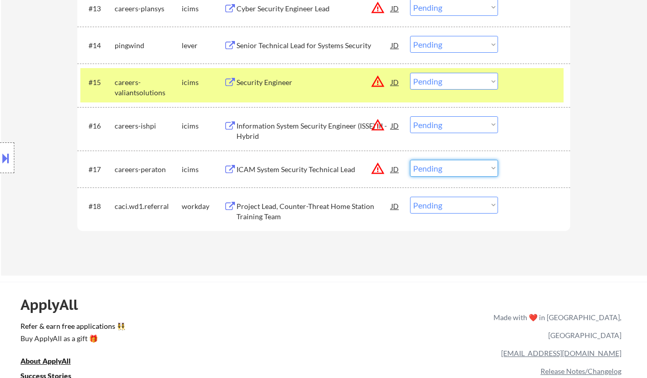
click at [454, 171] on select "Choose an option... Pending Applied Excluded (Questions) Excluded (Expired) Exc…" at bounding box center [454, 168] width 88 height 17
click at [410, 160] on select "Choose an option... Pending Applied Excluded (Questions) Excluded (Expired) Exc…" at bounding box center [454, 168] width 88 height 17
click at [265, 127] on div "Information System Security Engineer (ISSE) III - Hybrid" at bounding box center [314, 131] width 155 height 20
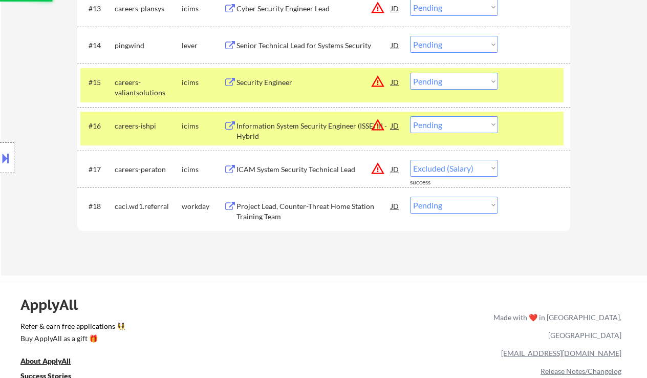
select select ""pending""
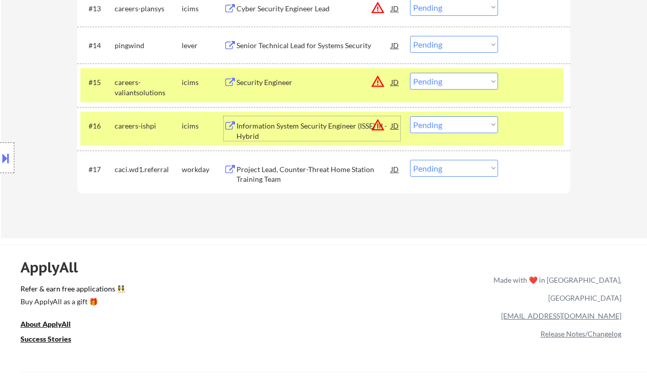
click at [456, 128] on select "Choose an option... Pending Applied Excluded (Questions) Excluded (Expired) Exc…" at bounding box center [454, 124] width 88 height 17
click at [410, 116] on select "Choose an option... Pending Applied Excluded (Questions) Excluded (Expired) Exc…" at bounding box center [454, 124] width 88 height 17
click at [255, 87] on div "Security Engineer" at bounding box center [314, 82] width 155 height 10
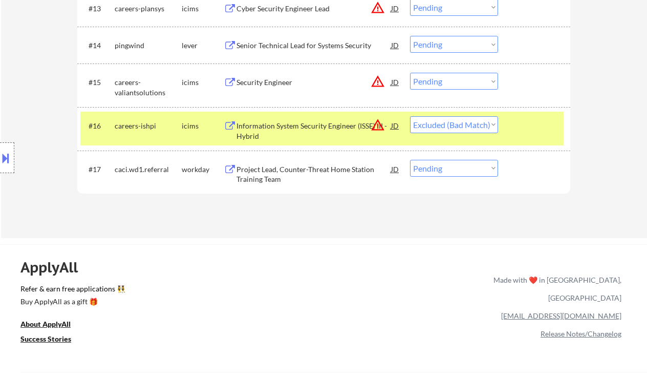
select select ""pending""
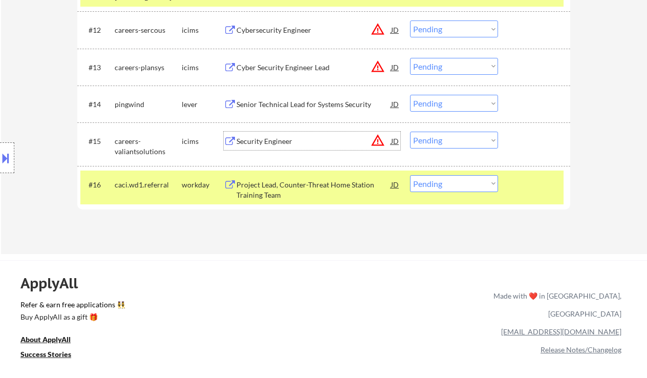
scroll to position [746, 0]
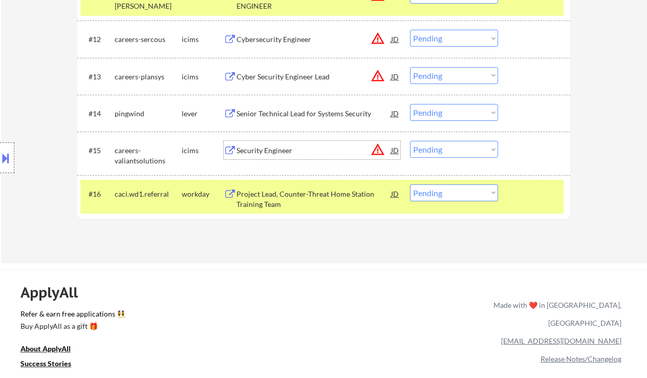
click at [429, 153] on select "Choose an option... Pending Applied Excluded (Questions) Excluded (Expired) Exc…" at bounding box center [454, 149] width 88 height 17
click at [410, 141] on select "Choose an option... Pending Applied Excluded (Questions) Excluded (Expired) Exc…" at bounding box center [454, 149] width 88 height 17
click at [314, 197] on div "Project Lead, Counter-Threat Home Station Training Team" at bounding box center [314, 199] width 155 height 20
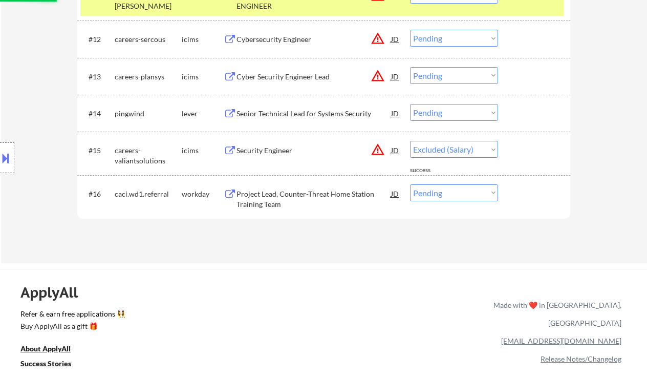
select select ""pending""
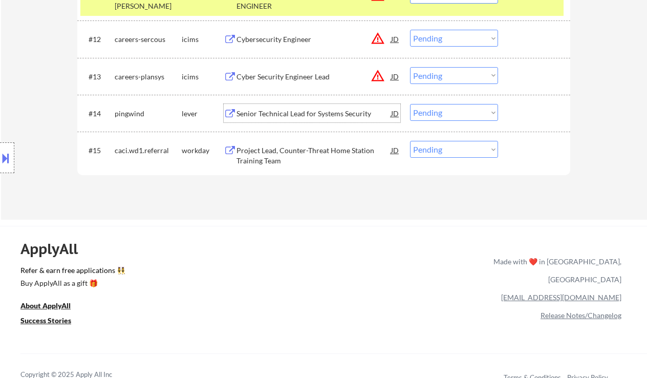
click at [289, 112] on div "Senior Technical Lead for Systems Security" at bounding box center [314, 114] width 155 height 10
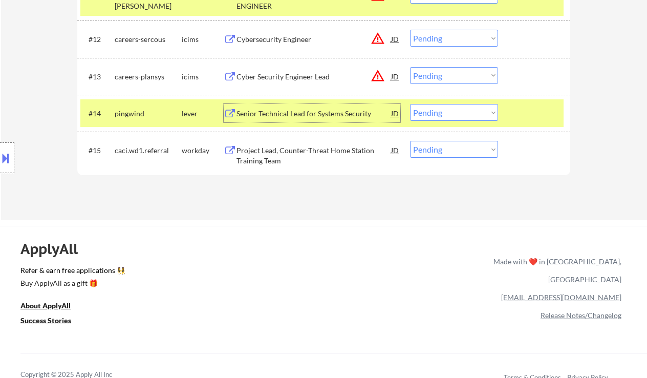
click at [445, 111] on select "Choose an option... Pending Applied Excluded (Questions) Excluded (Expired) Exc…" at bounding box center [454, 112] width 88 height 17
click at [410, 104] on select "Choose an option... Pending Applied Excluded (Questions) Excluded (Expired) Exc…" at bounding box center [454, 112] width 88 height 17
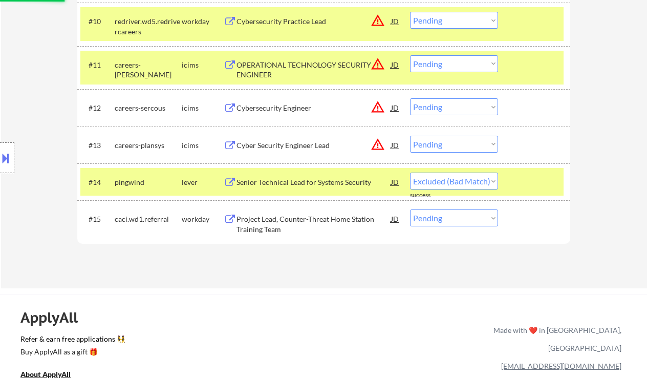
select select ""pending""
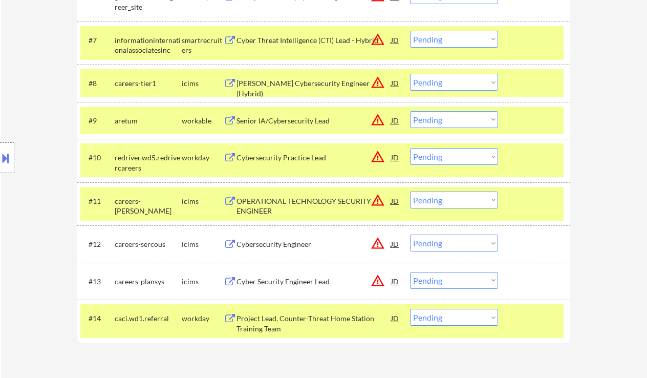
scroll to position [473, 0]
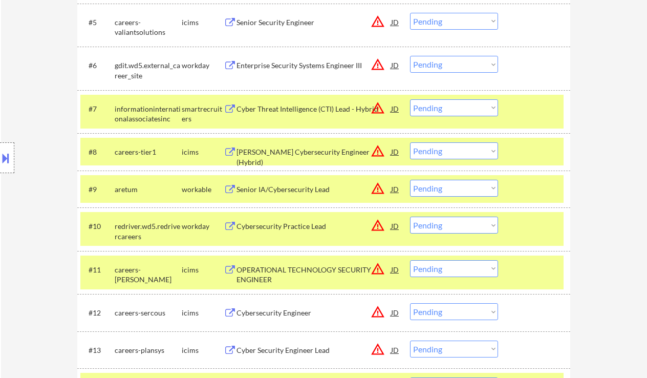
click at [295, 111] on div "Cyber Threat Intelligence (CTI) Lead - Hybrid" at bounding box center [314, 109] width 155 height 10
